Goal: Register for event/course

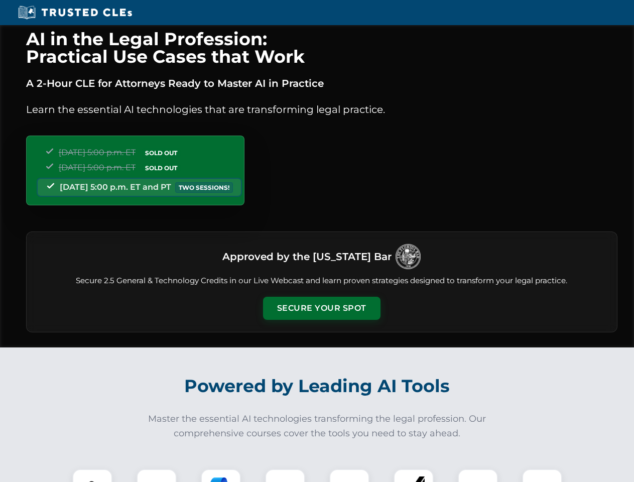
click at [321, 308] on button "Secure Your Spot" at bounding box center [321, 308] width 117 height 23
click at [92, 476] on img at bounding box center [92, 489] width 29 height 29
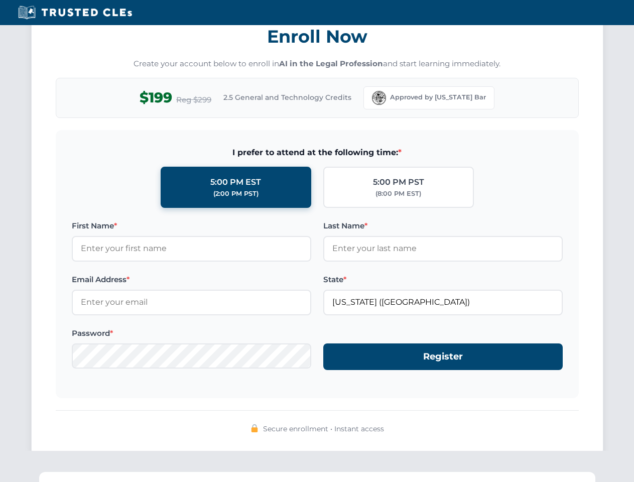
scroll to position [986, 0]
